Goal: Check status: Check status

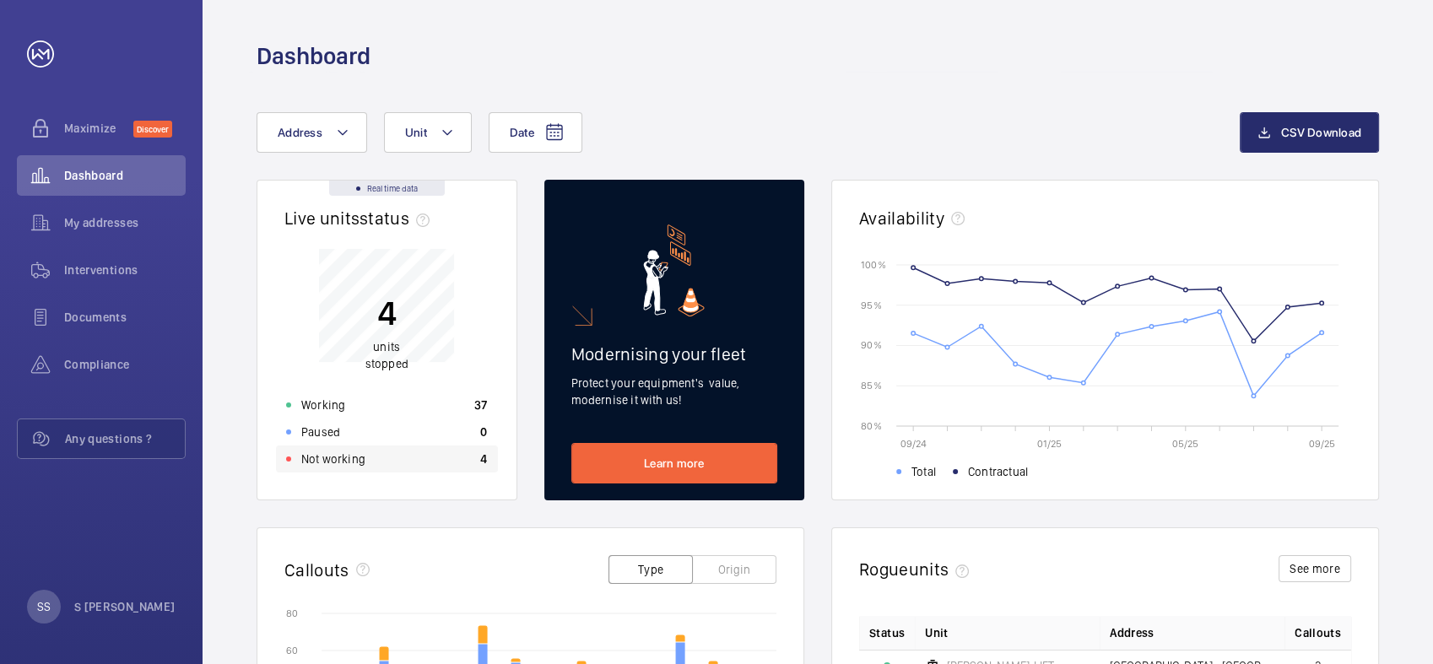
click at [371, 460] on div "Not working 4" at bounding box center [387, 459] width 222 height 27
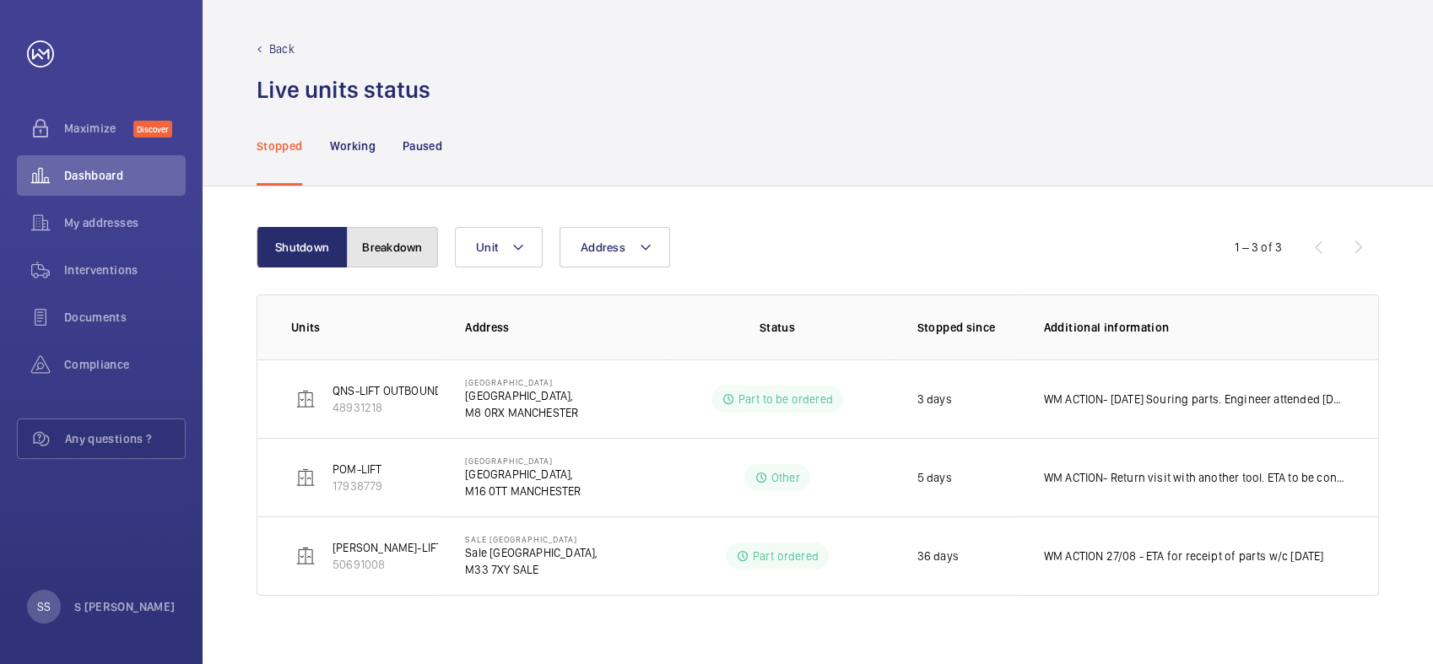
click at [385, 255] on button "Breakdown" at bounding box center [392, 247] width 91 height 41
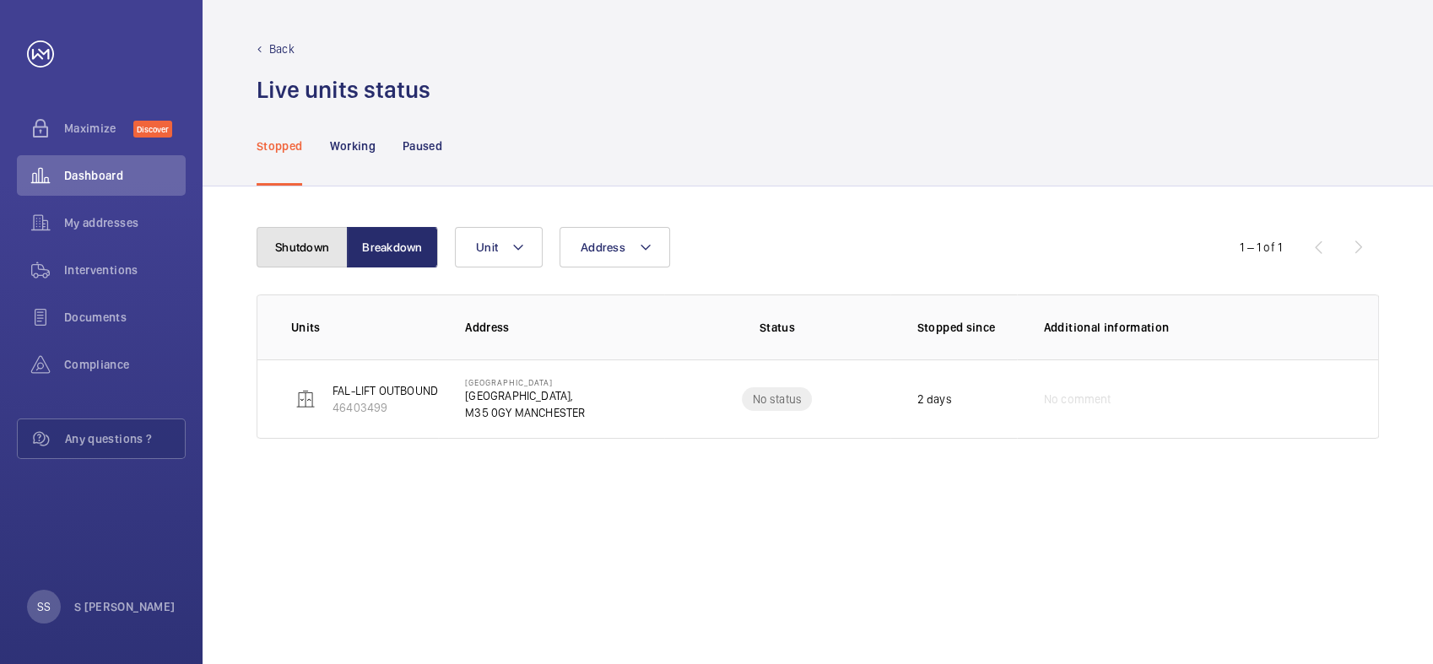
click at [316, 246] on button "Shutdown" at bounding box center [302, 247] width 91 height 41
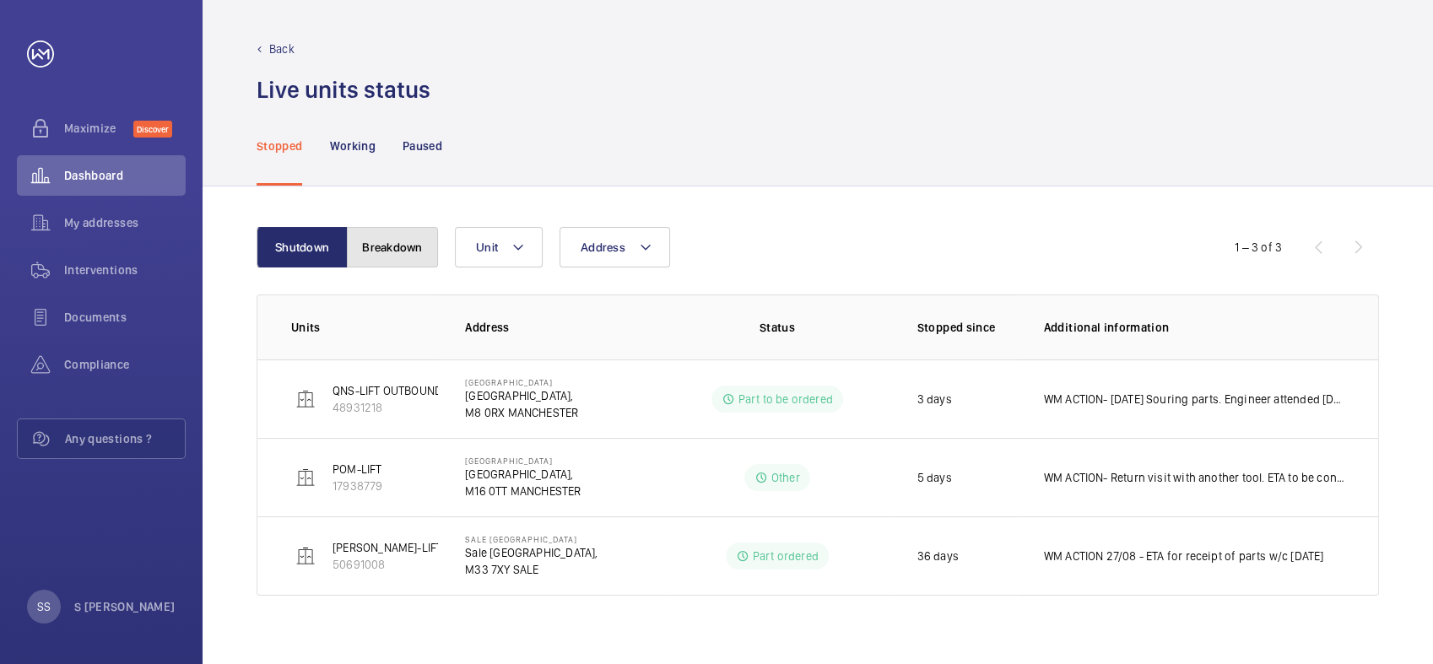
click at [407, 249] on button "Breakdown" at bounding box center [392, 247] width 91 height 41
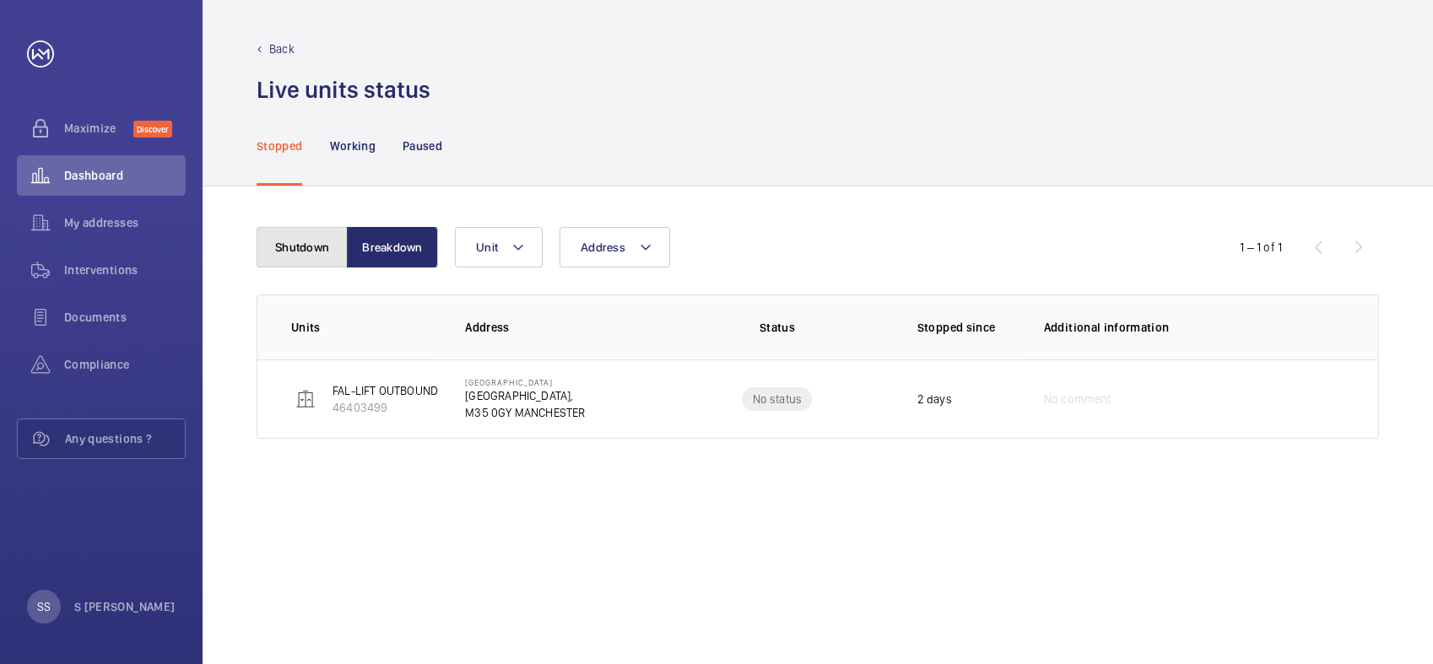
click at [303, 250] on button "Shutdown" at bounding box center [302, 247] width 91 height 41
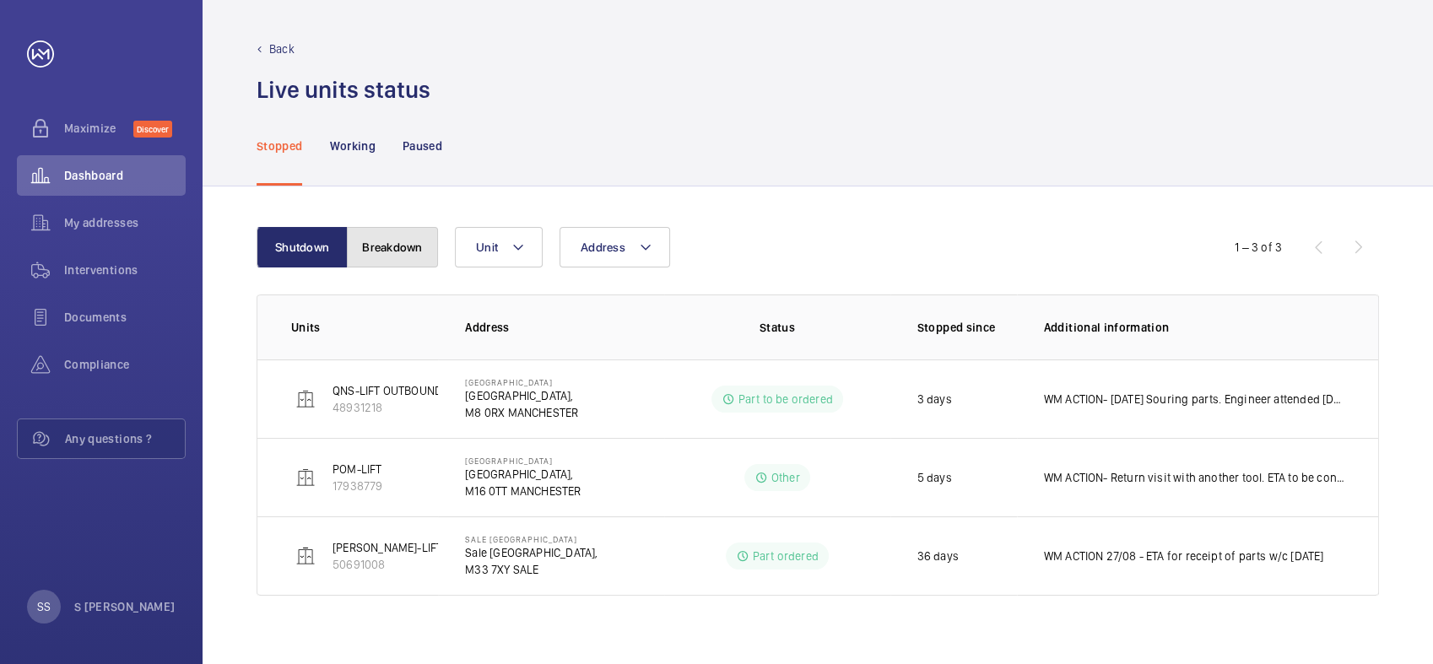
click at [408, 251] on button "Breakdown" at bounding box center [392, 247] width 91 height 41
